Goal: Information Seeking & Learning: Learn about a topic

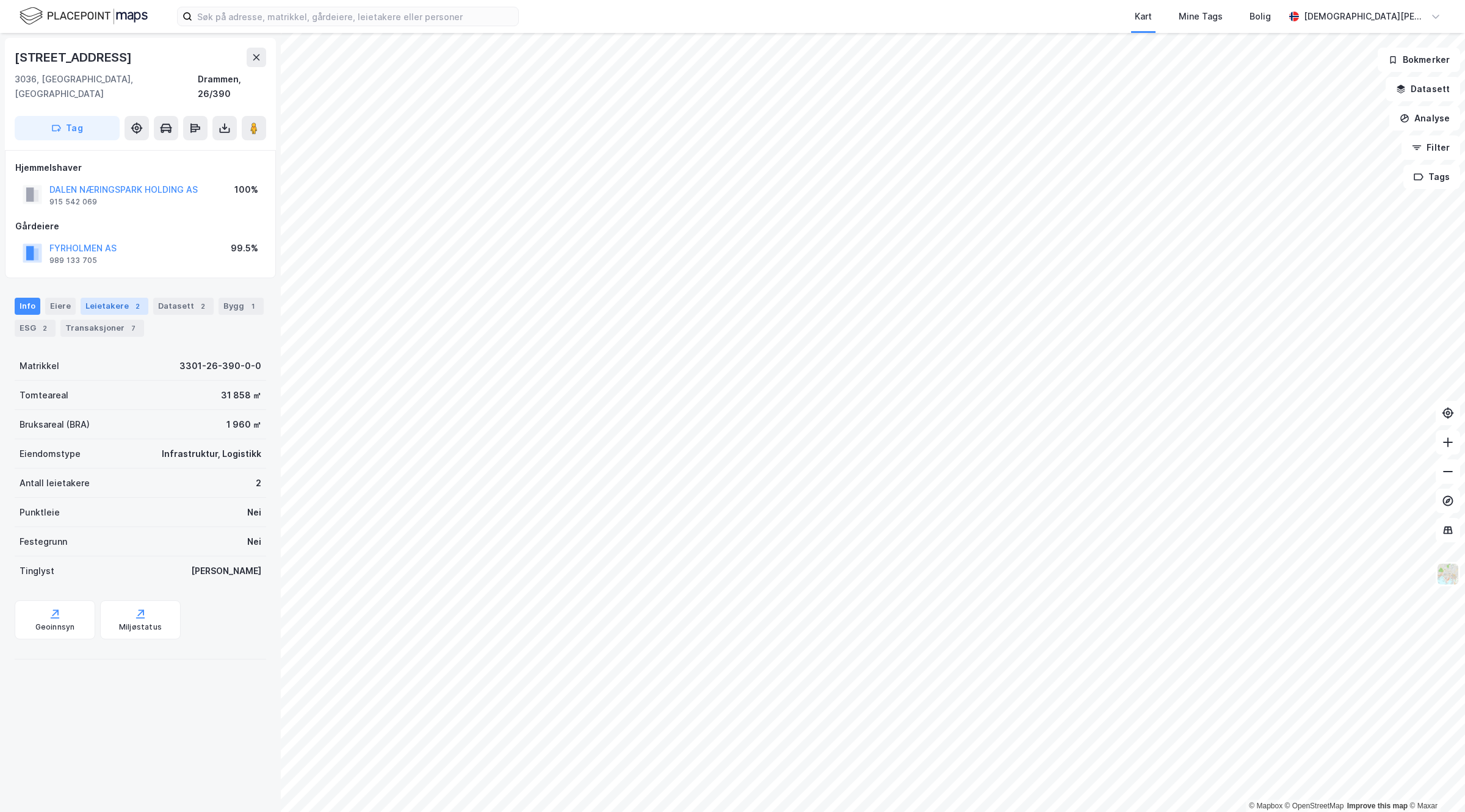
click at [109, 298] on div "Leietakere 2" at bounding box center [114, 307] width 68 height 17
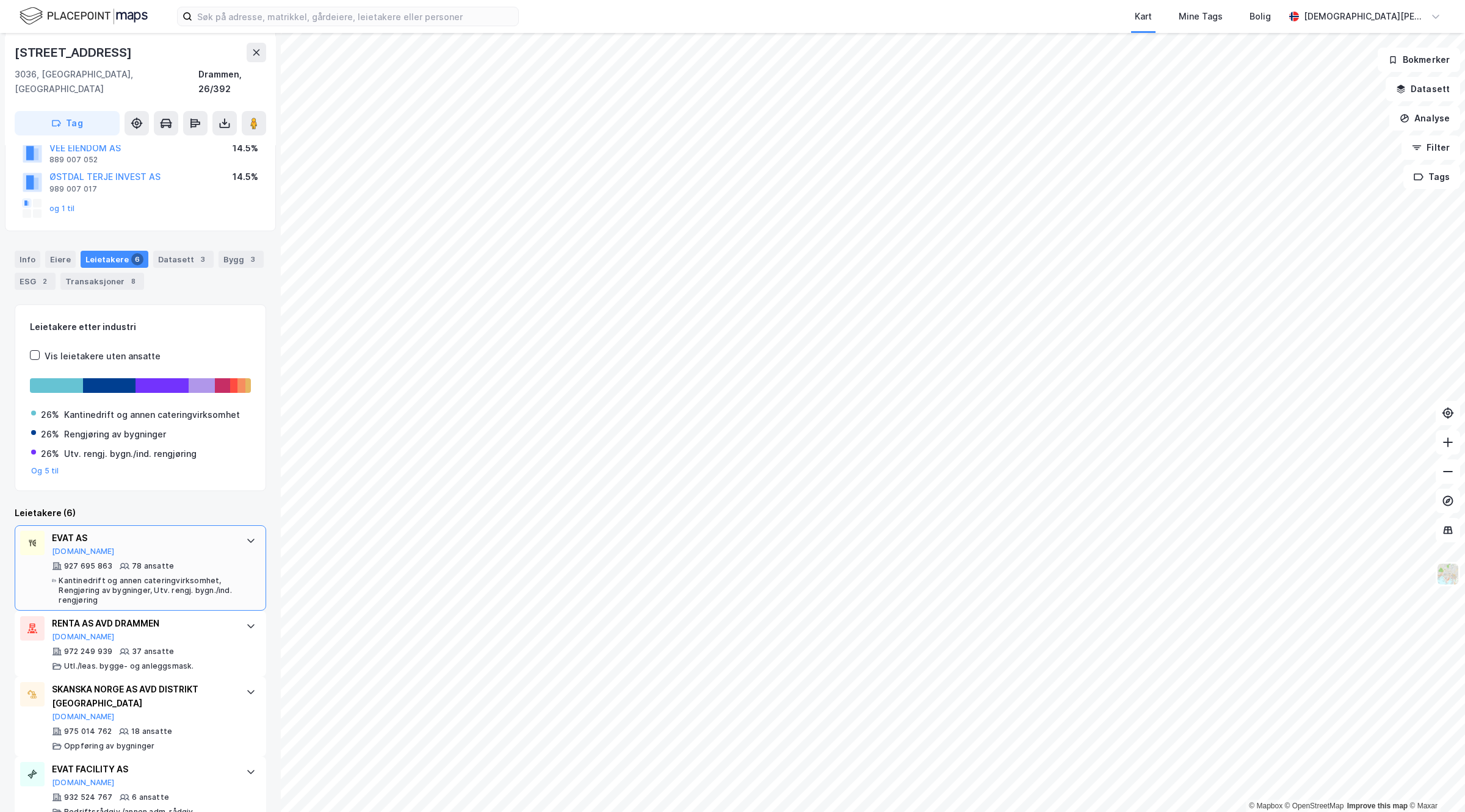
scroll to position [282, 0]
